Goal: Information Seeking & Learning: Find specific fact

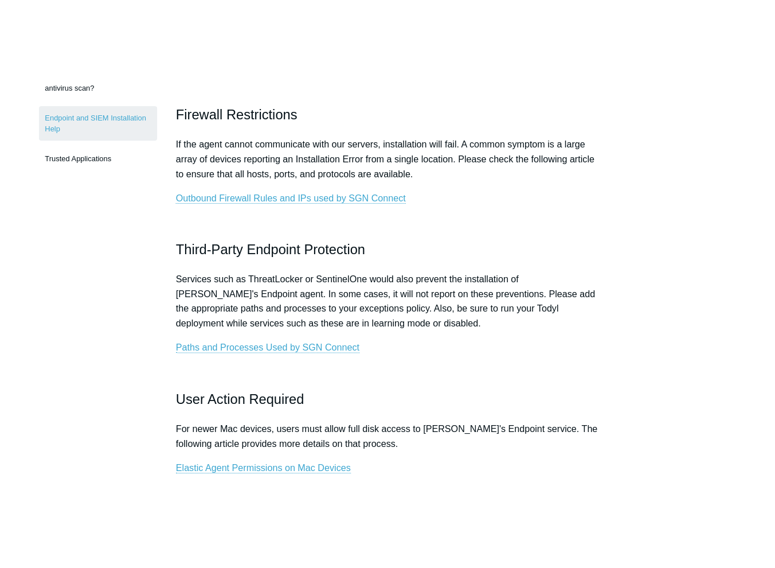
scroll to position [287, 0]
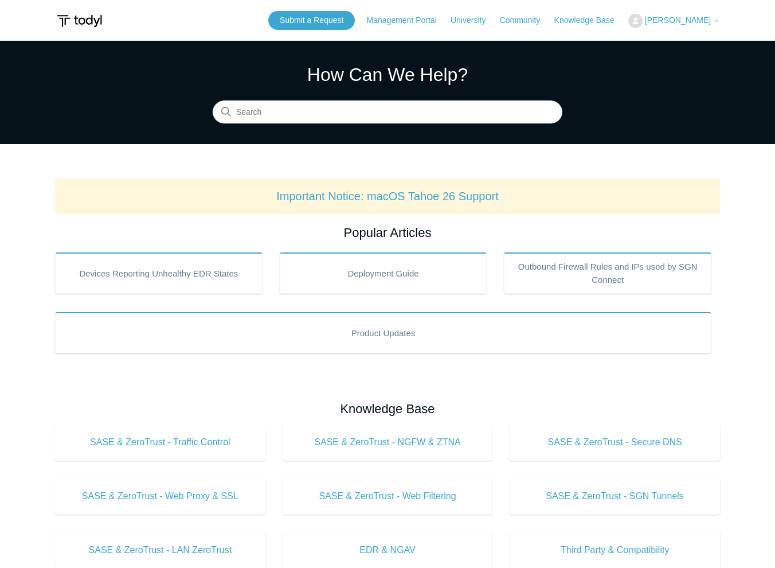
click at [287, 115] on input "Search" at bounding box center [388, 112] width 350 height 23
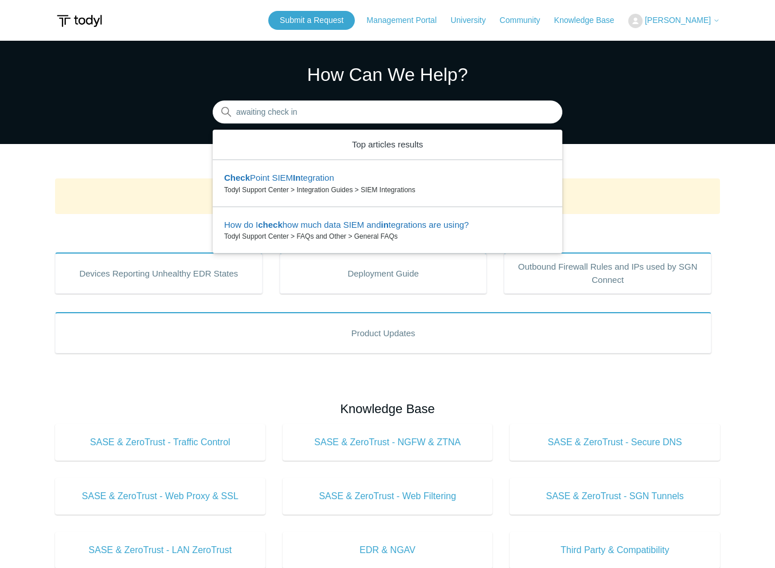
type input "awaiting check in"
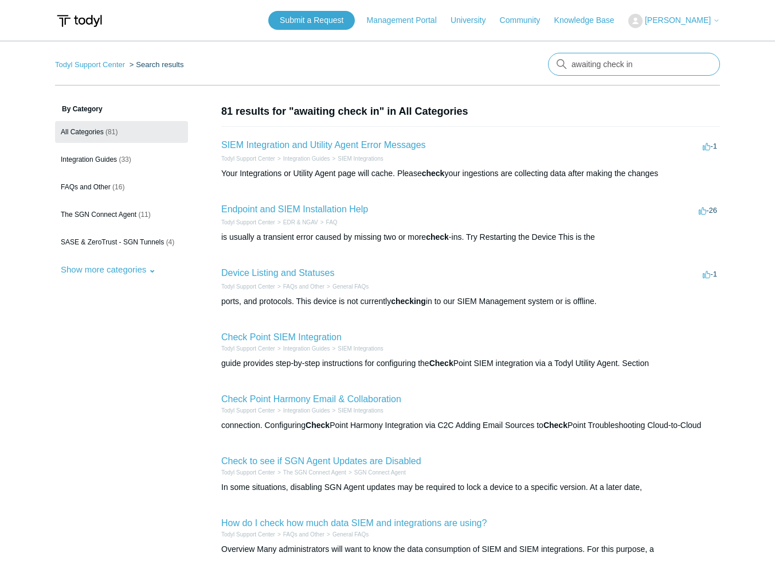
drag, startPoint x: 571, startPoint y: 63, endPoint x: 606, endPoint y: 64, distance: 34.4
click at [571, 63] on input "awaiting check in" at bounding box center [634, 64] width 172 height 23
type input "agent awaiting check in"
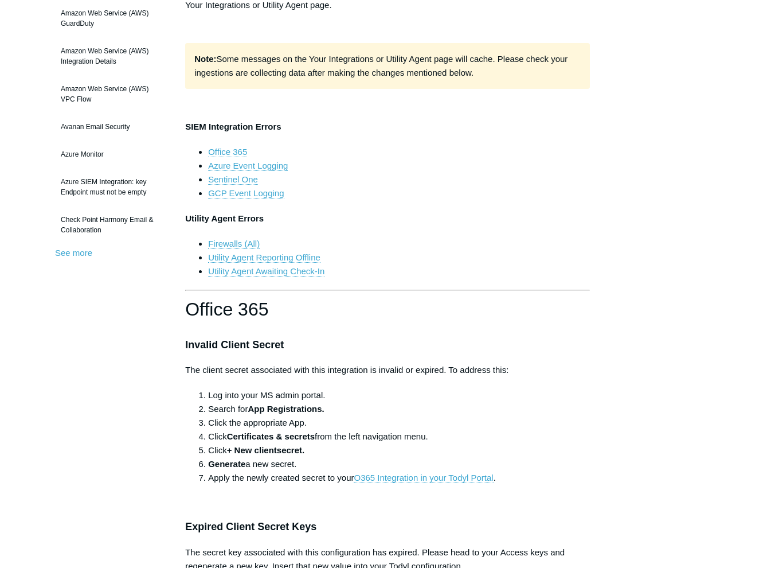
scroll to position [287, 0]
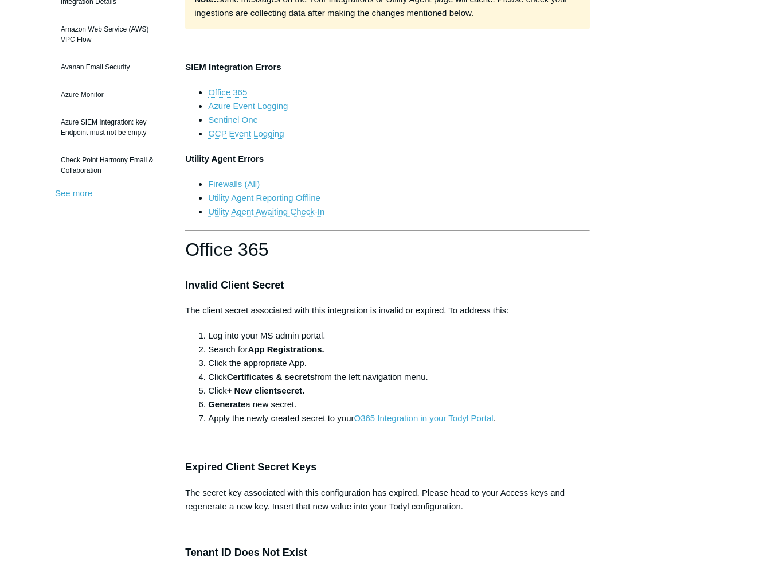
click at [303, 207] on link "Utility Agent Awaiting Check-In" at bounding box center [266, 211] width 116 height 10
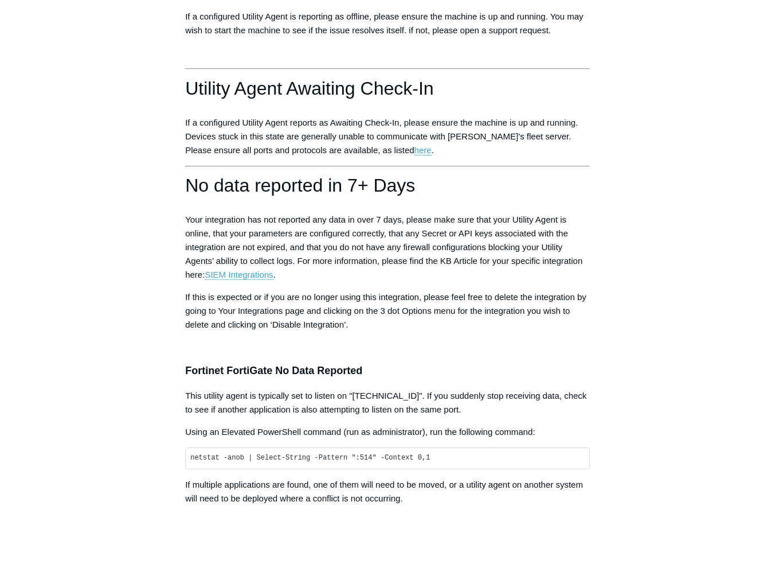
scroll to position [1819, 0]
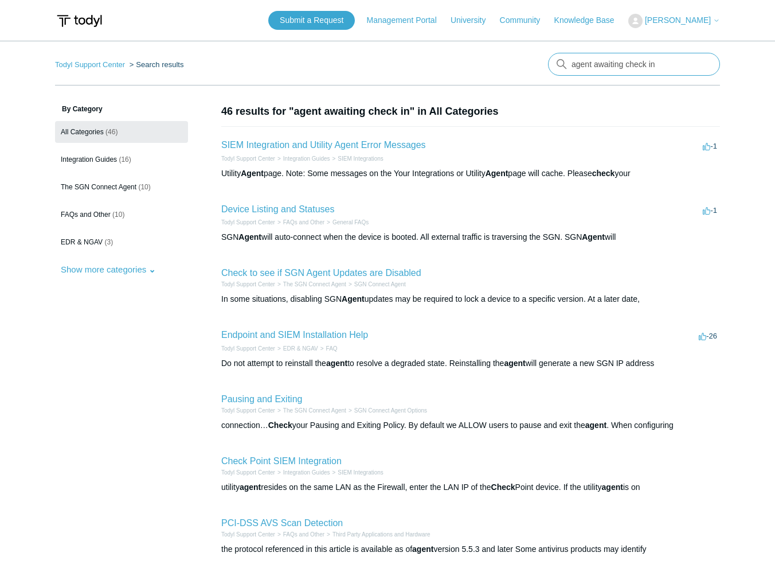
click at [580, 63] on input "agent awaiting check in" at bounding box center [634, 64] width 172 height 23
type input "awaiting check in"
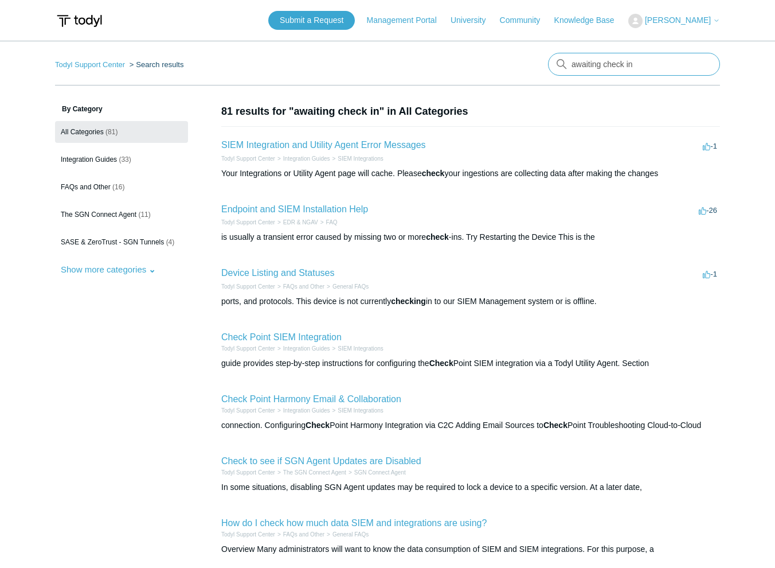
click at [654, 67] on input "awaiting check in" at bounding box center [634, 64] width 172 height 23
type input "mac awaiting check in"
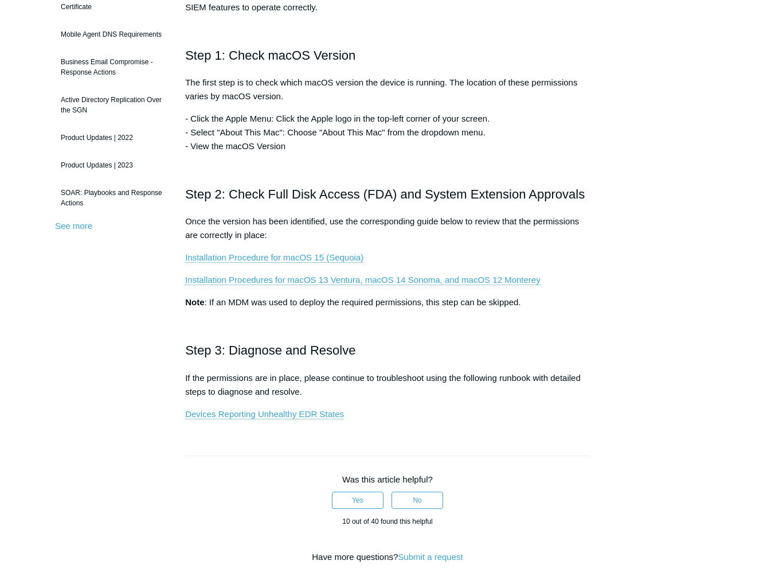
scroll to position [287, 0]
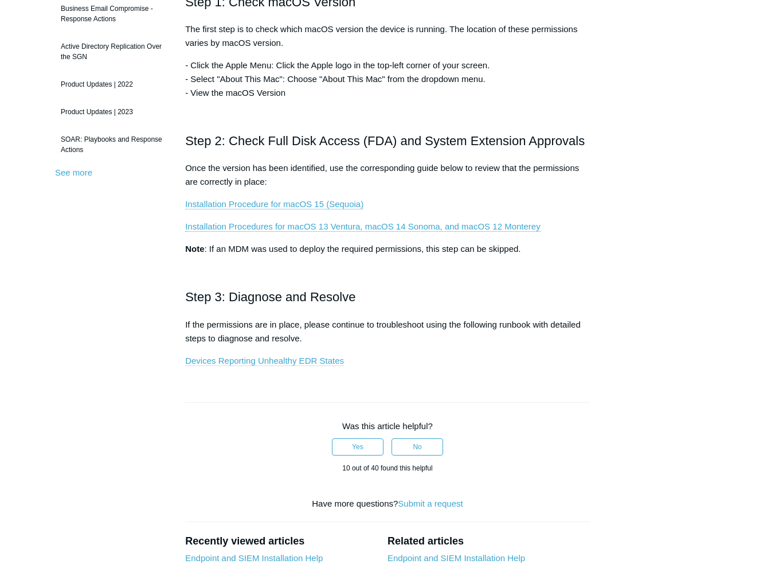
click at [321, 359] on link "Devices Reporting Unhealthy EDR States" at bounding box center [264, 361] width 159 height 10
